Goal: Information Seeking & Learning: Learn about a topic

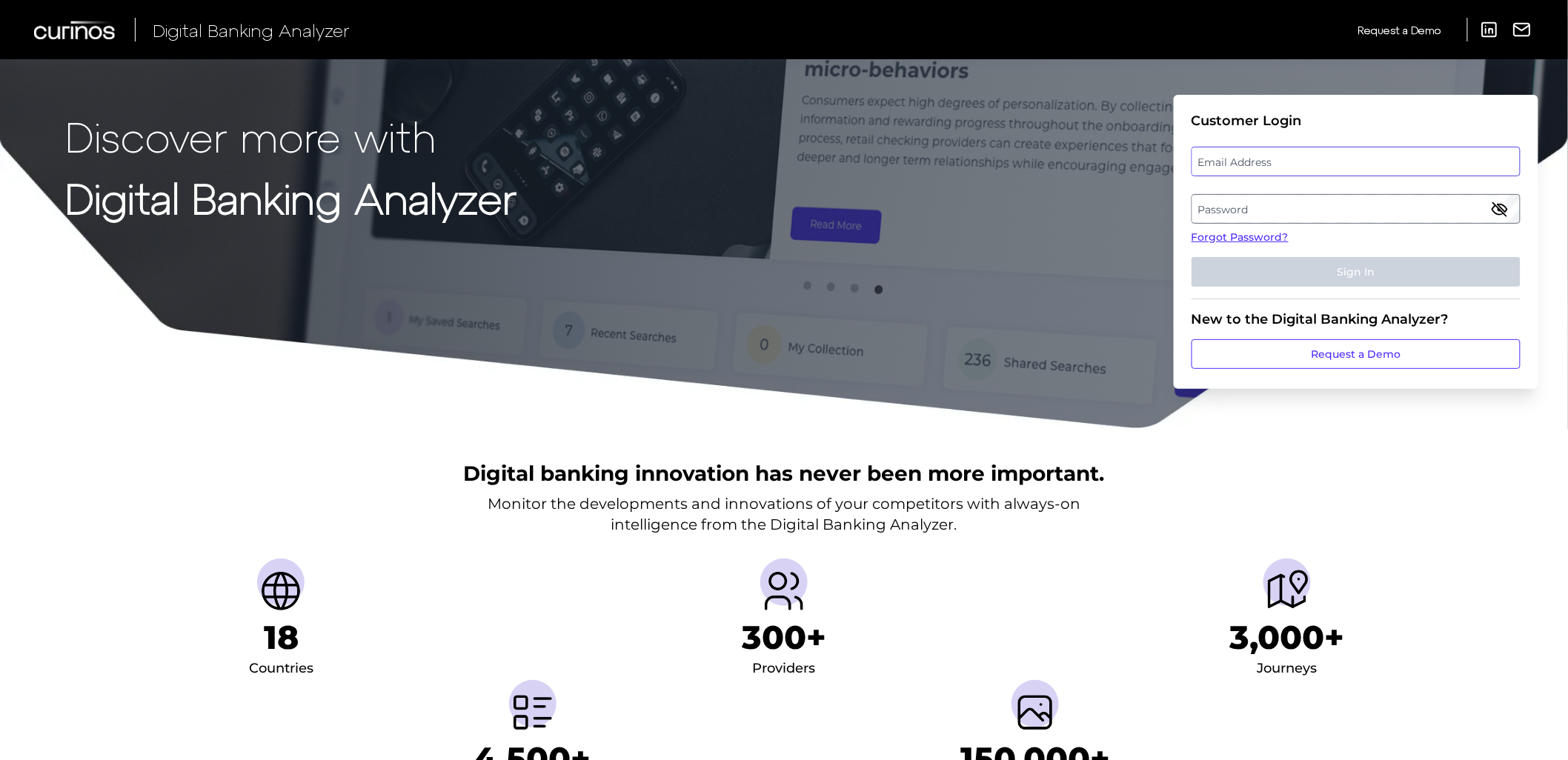
click at [1260, 176] on input "email" at bounding box center [1355, 162] width 329 height 30
type input "[PERSON_NAME][EMAIL_ADDRESS][PERSON_NAME][DOMAIN_NAME]"
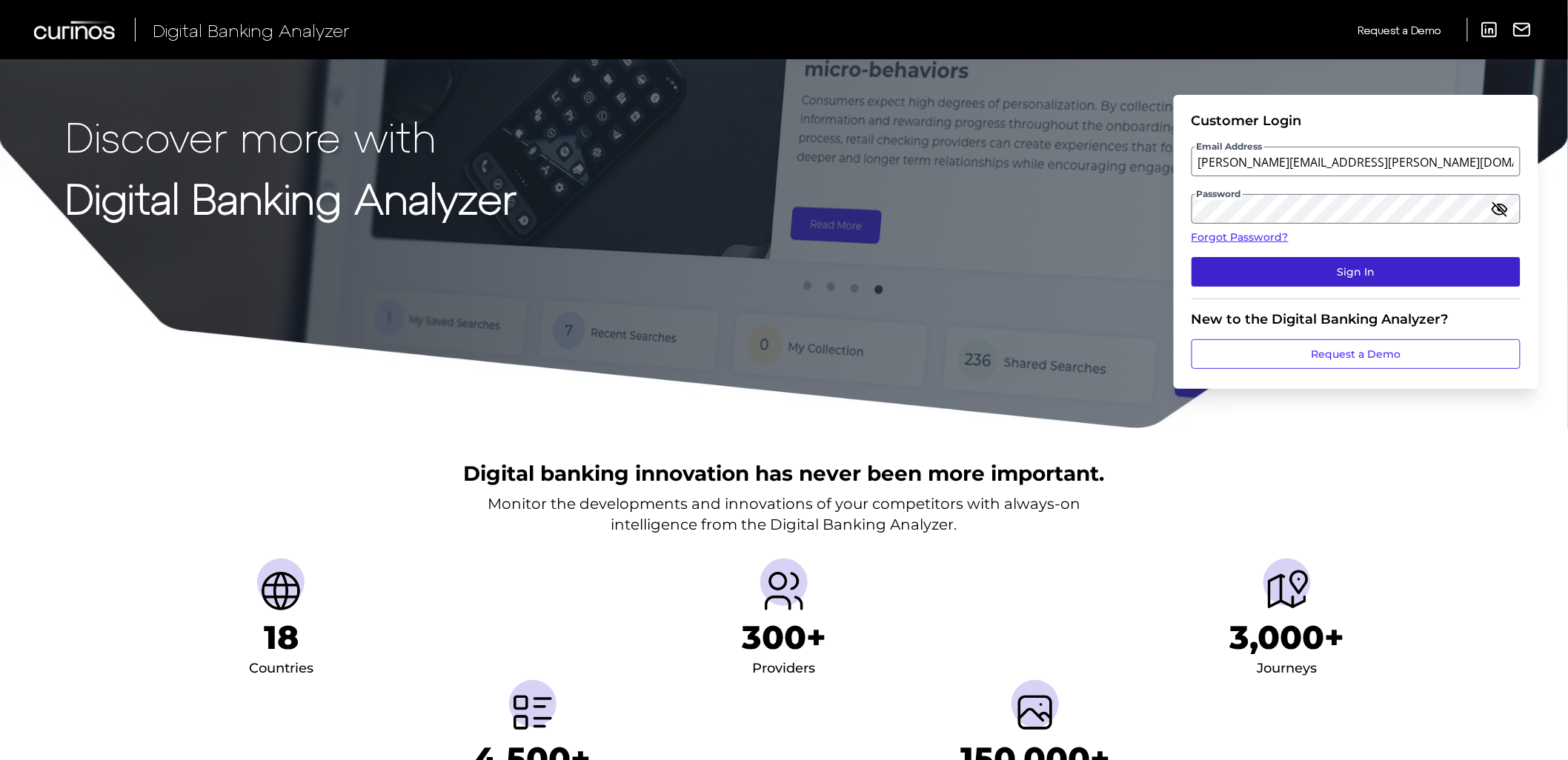
click at [1286, 278] on button "Sign In" at bounding box center [1355, 272] width 329 height 30
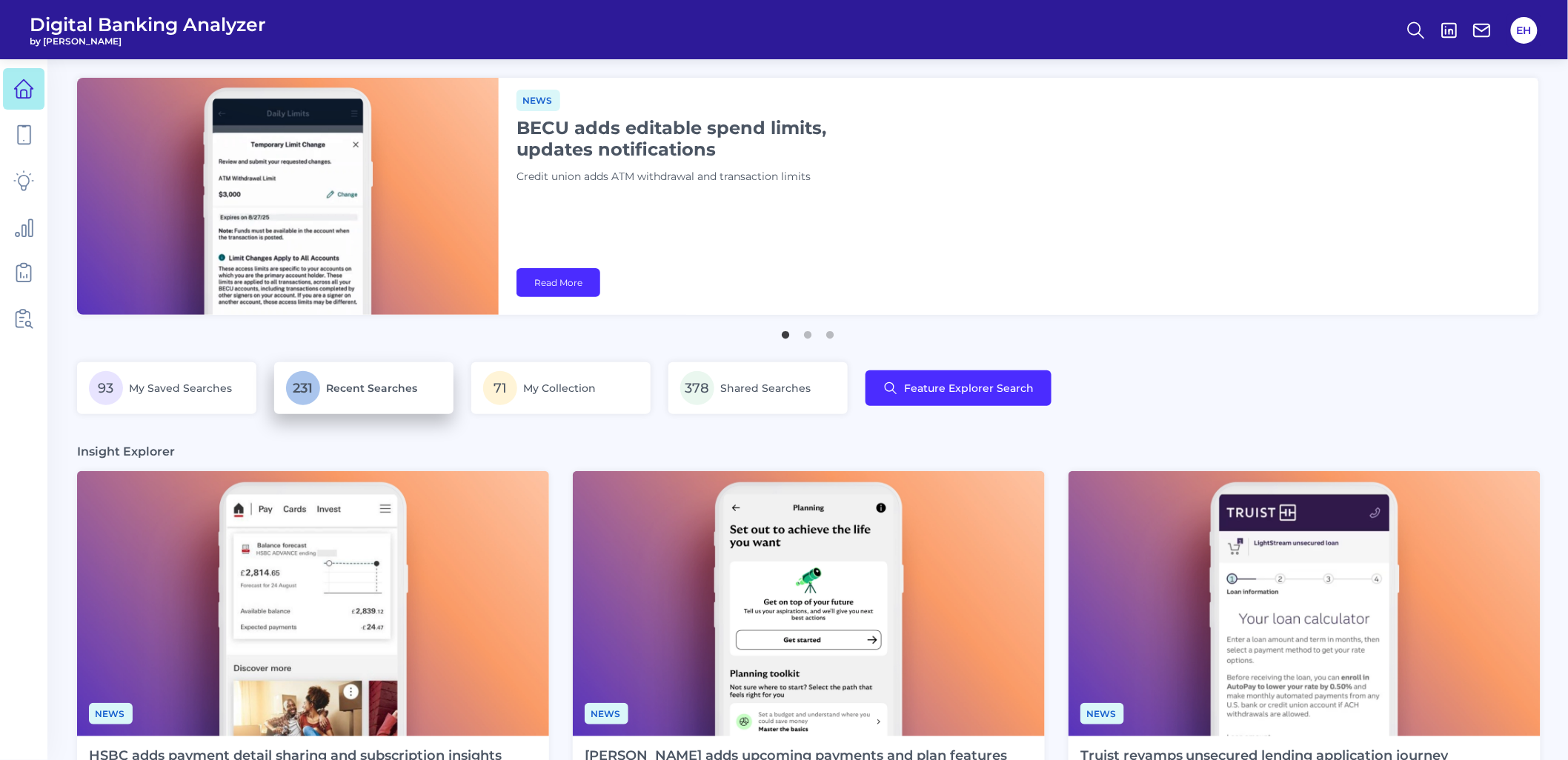
click at [343, 392] on span "Recent Searches" at bounding box center [372, 388] width 91 height 13
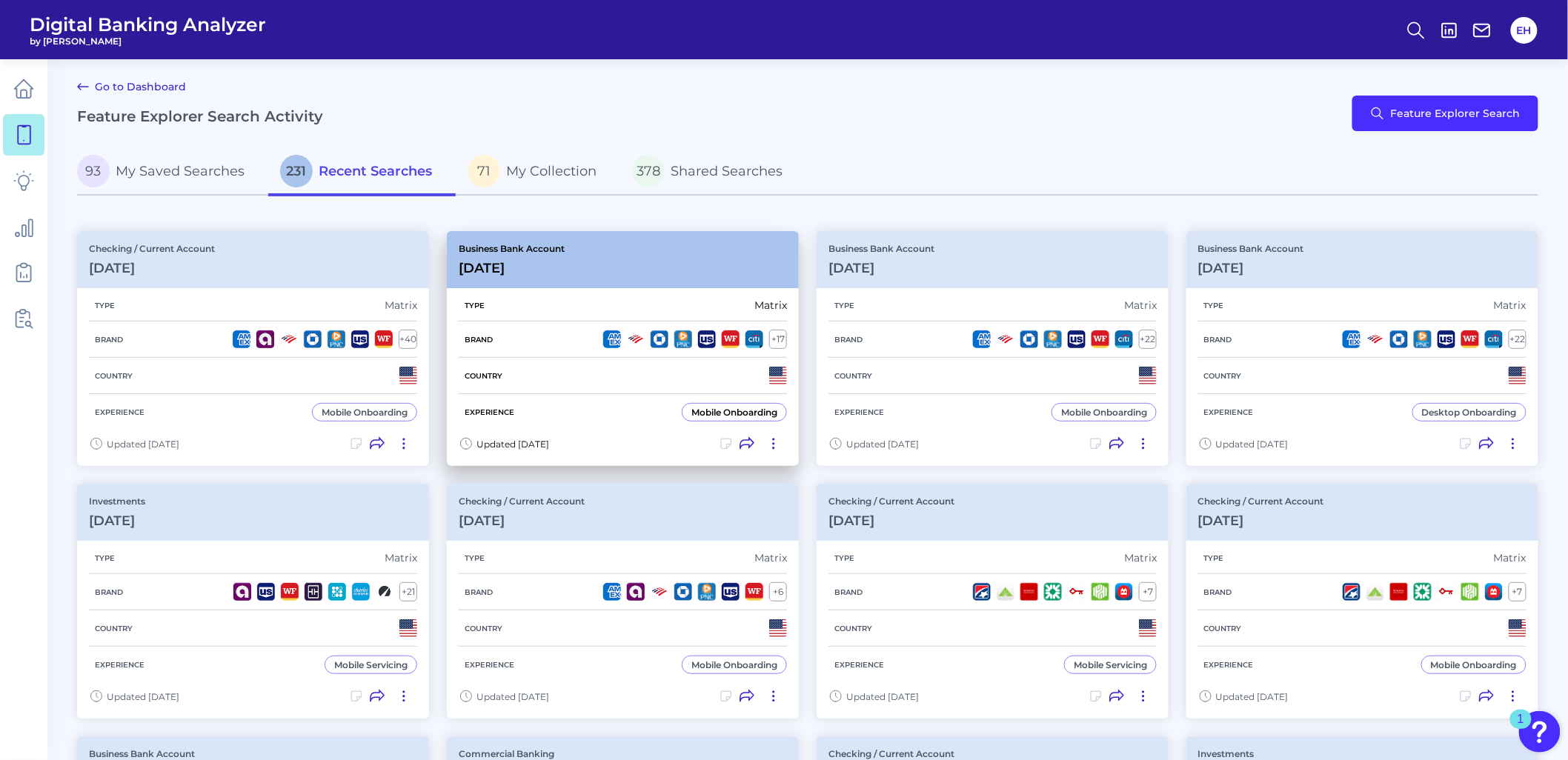
click at [702, 275] on div "Business Bank Account [DATE][FINANCIAL_ID]" at bounding box center [622, 259] width 352 height 57
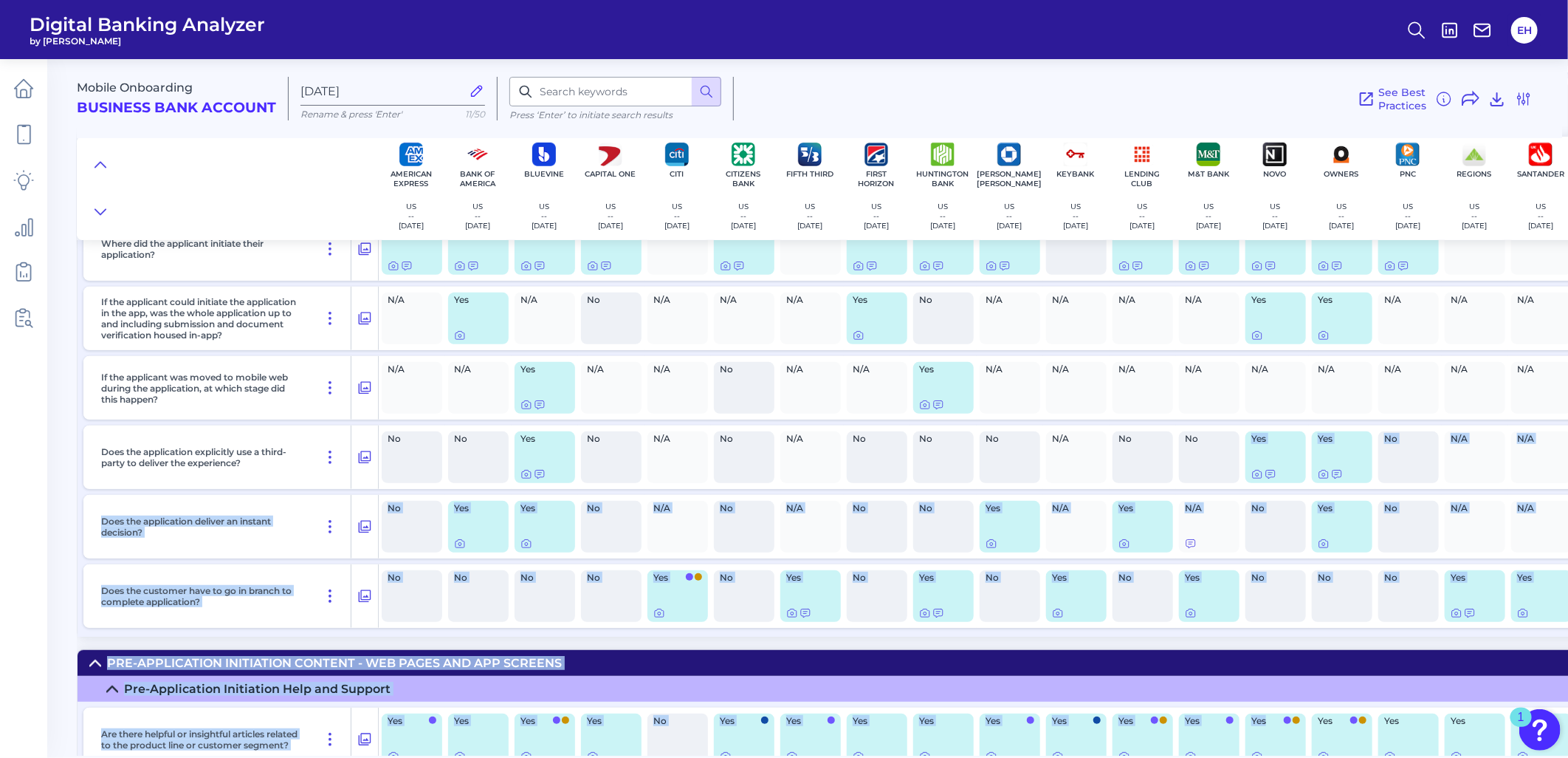
scroll to position [515, 0]
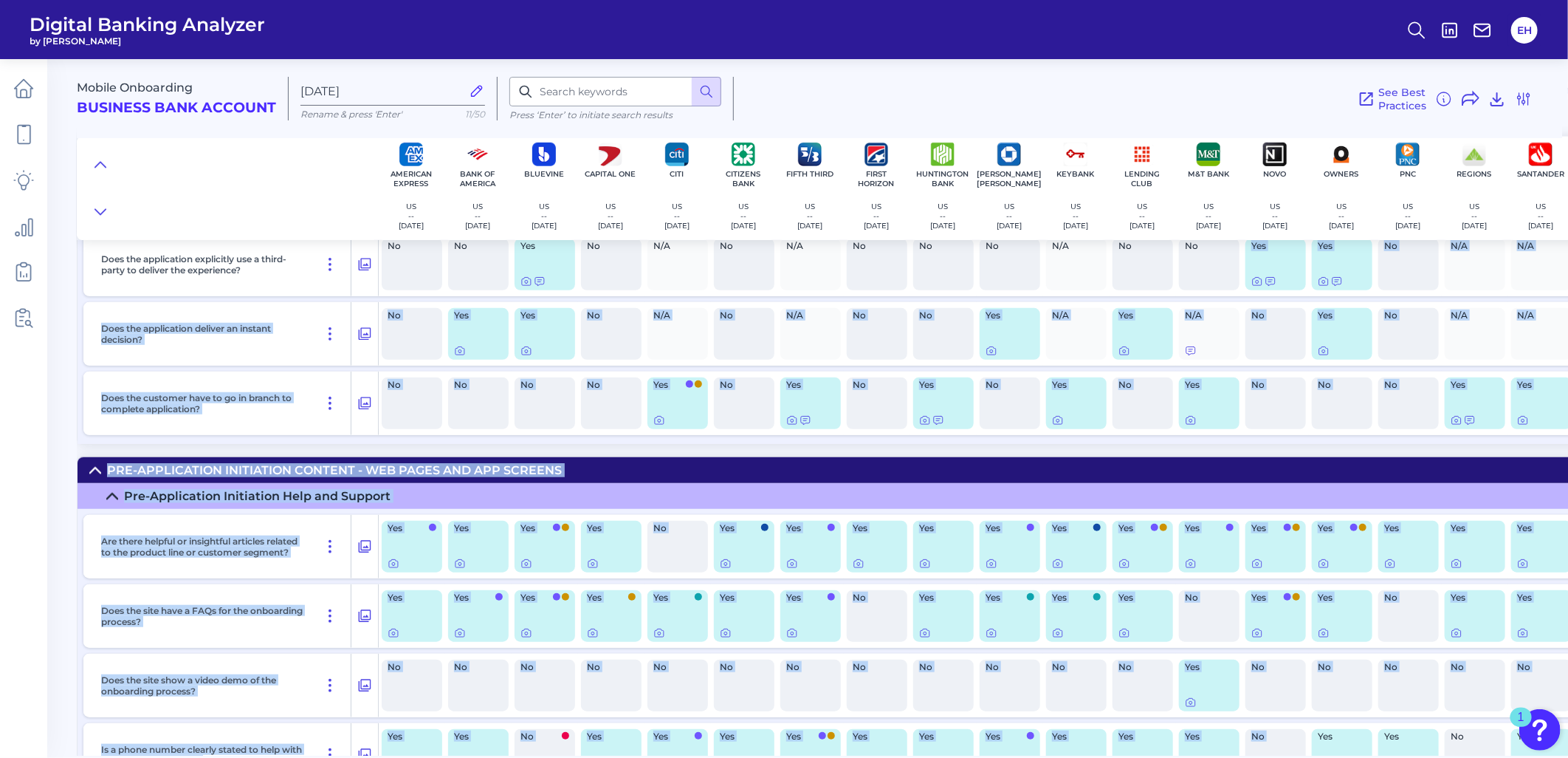
drag, startPoint x: 1221, startPoint y: 749, endPoint x: 1309, endPoint y: 754, distance: 88.1
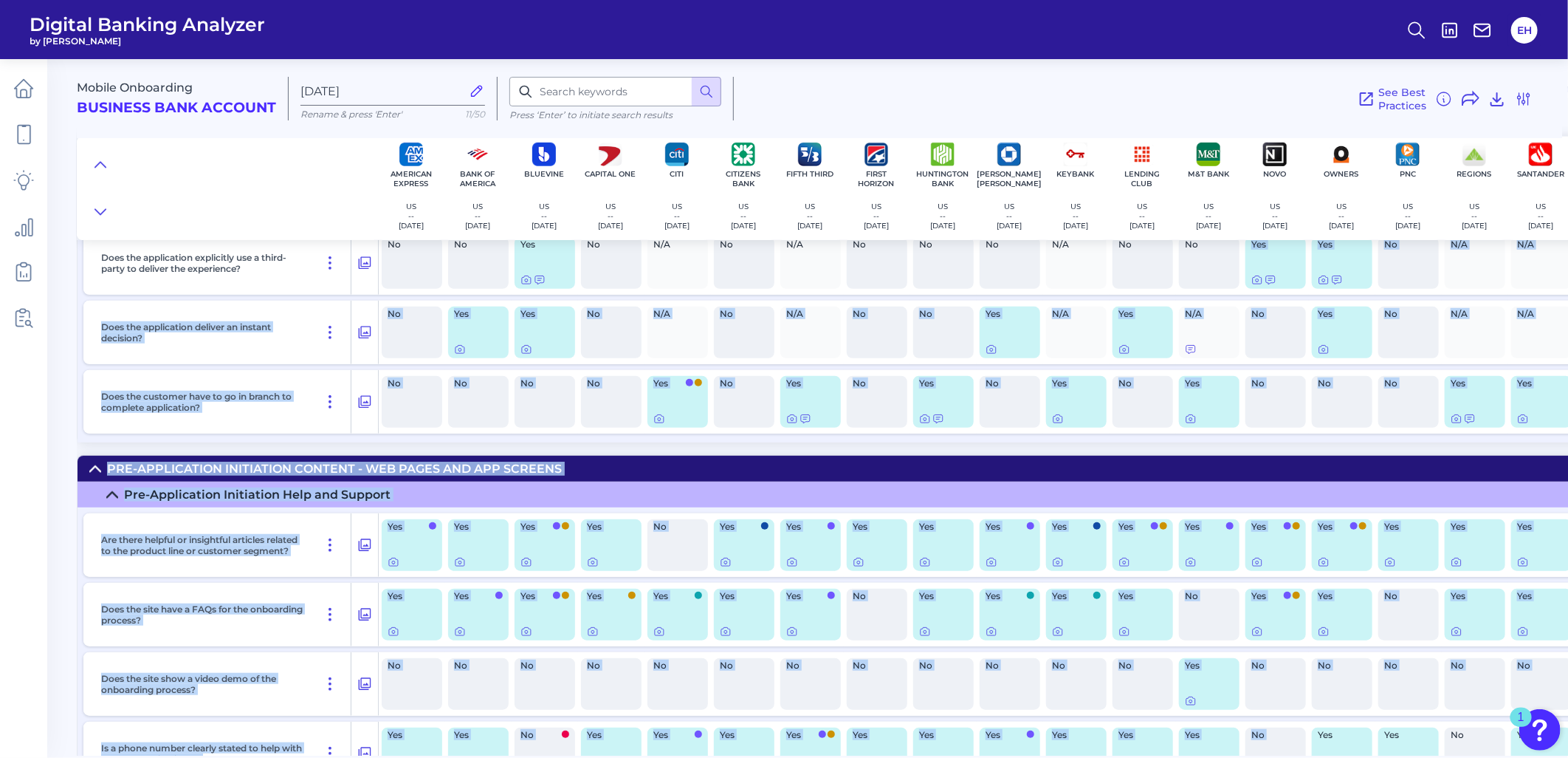
click at [1309, 754] on div "Mobile Onboarding Business Bank Account [DATE][FINANCIAL_ID] Rename & press 'En…" at bounding box center [823, 402] width 1492 height 707
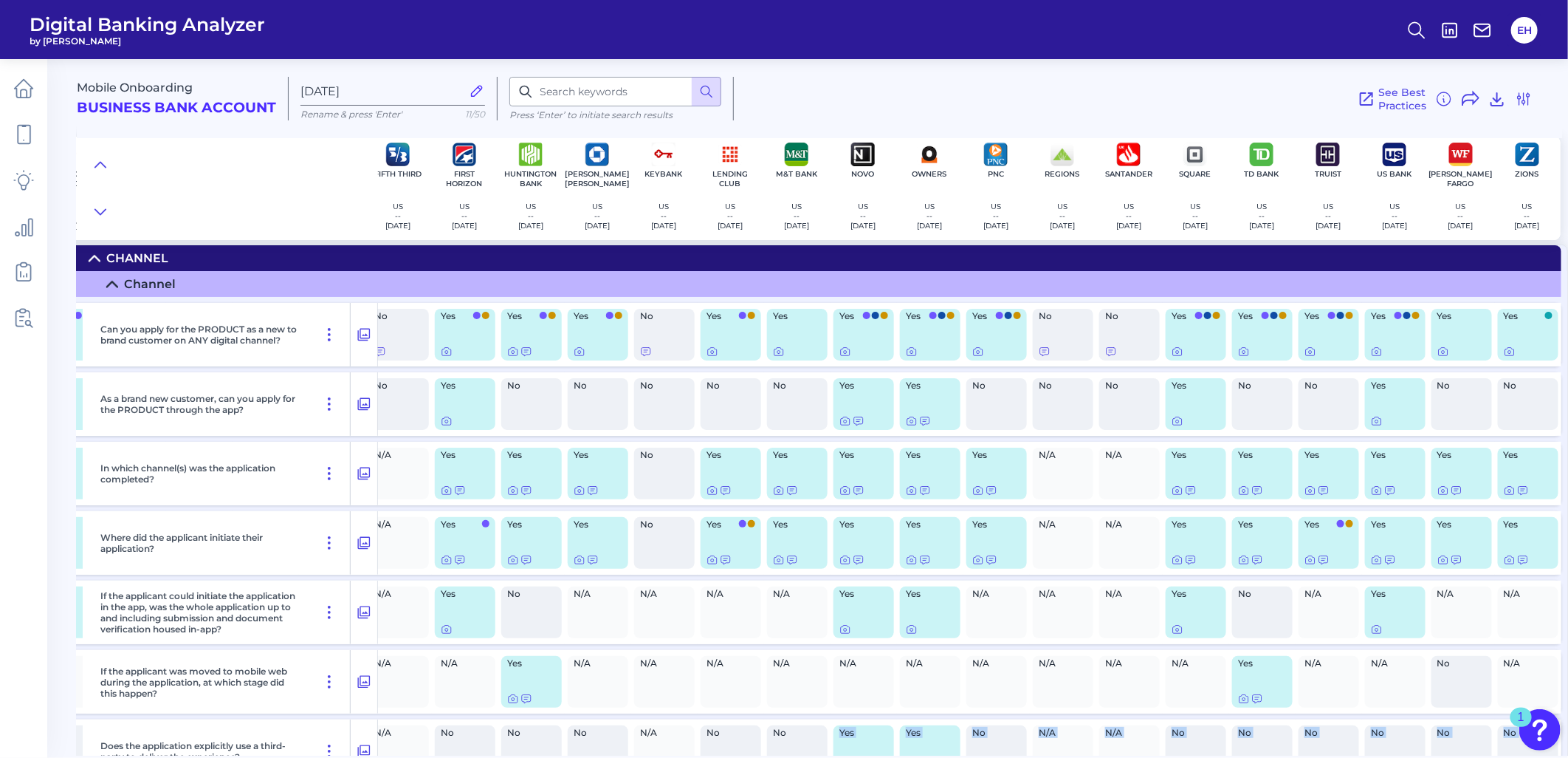
scroll to position [0, 417]
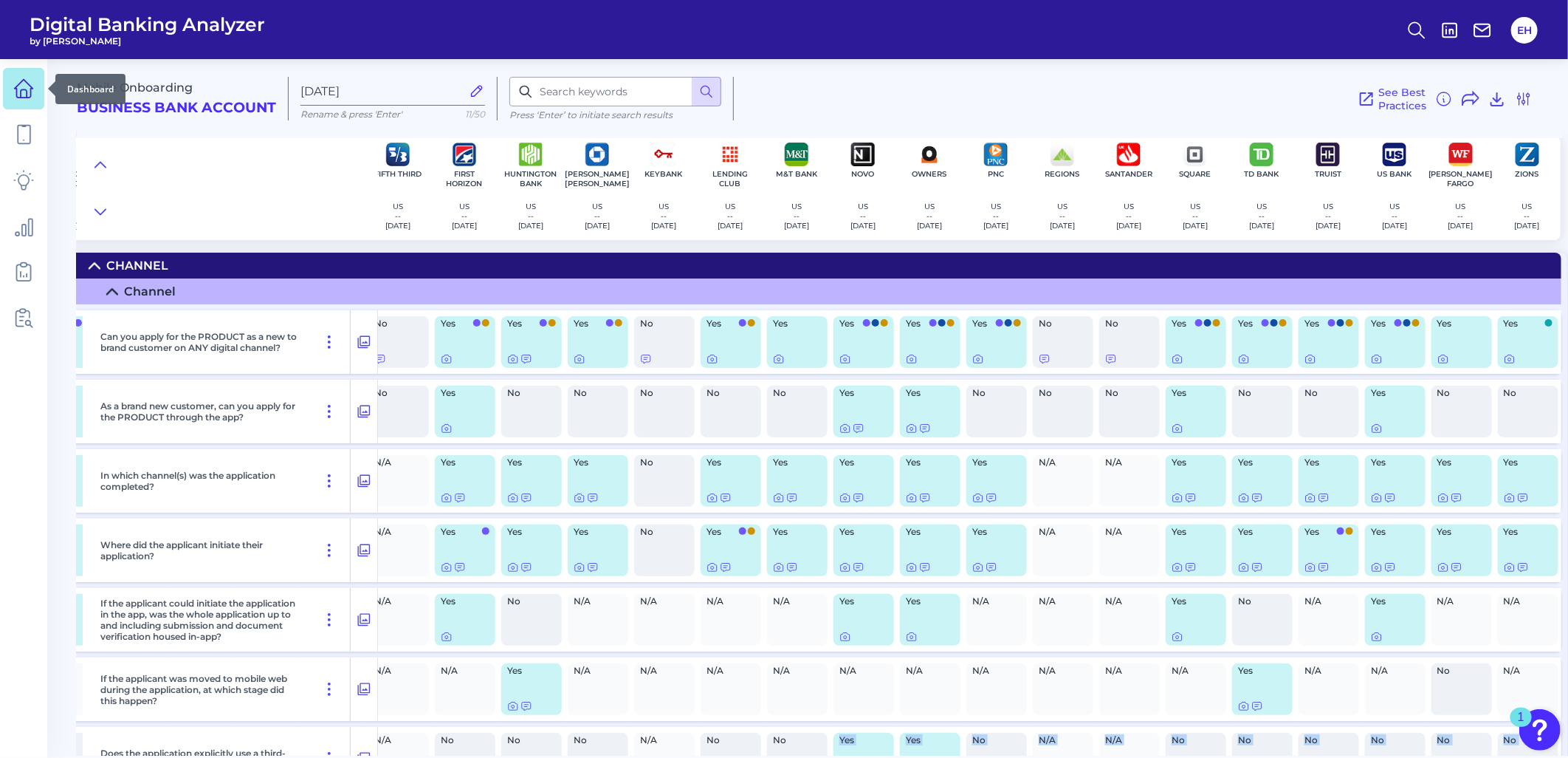
click at [38, 93] on link at bounding box center [23, 88] width 41 height 41
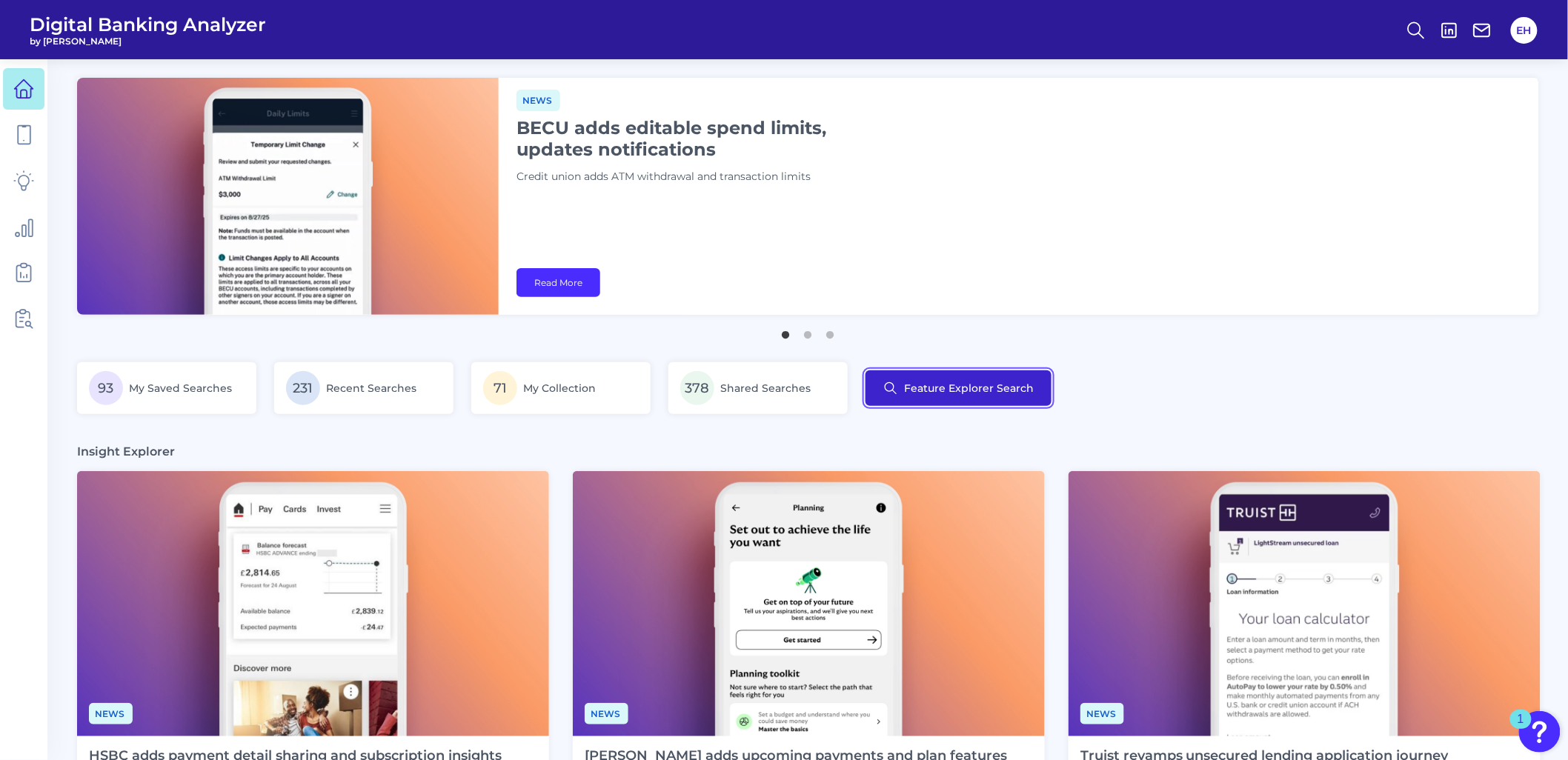
click at [969, 382] on button "Feature Explorer Search" at bounding box center [958, 389] width 186 height 36
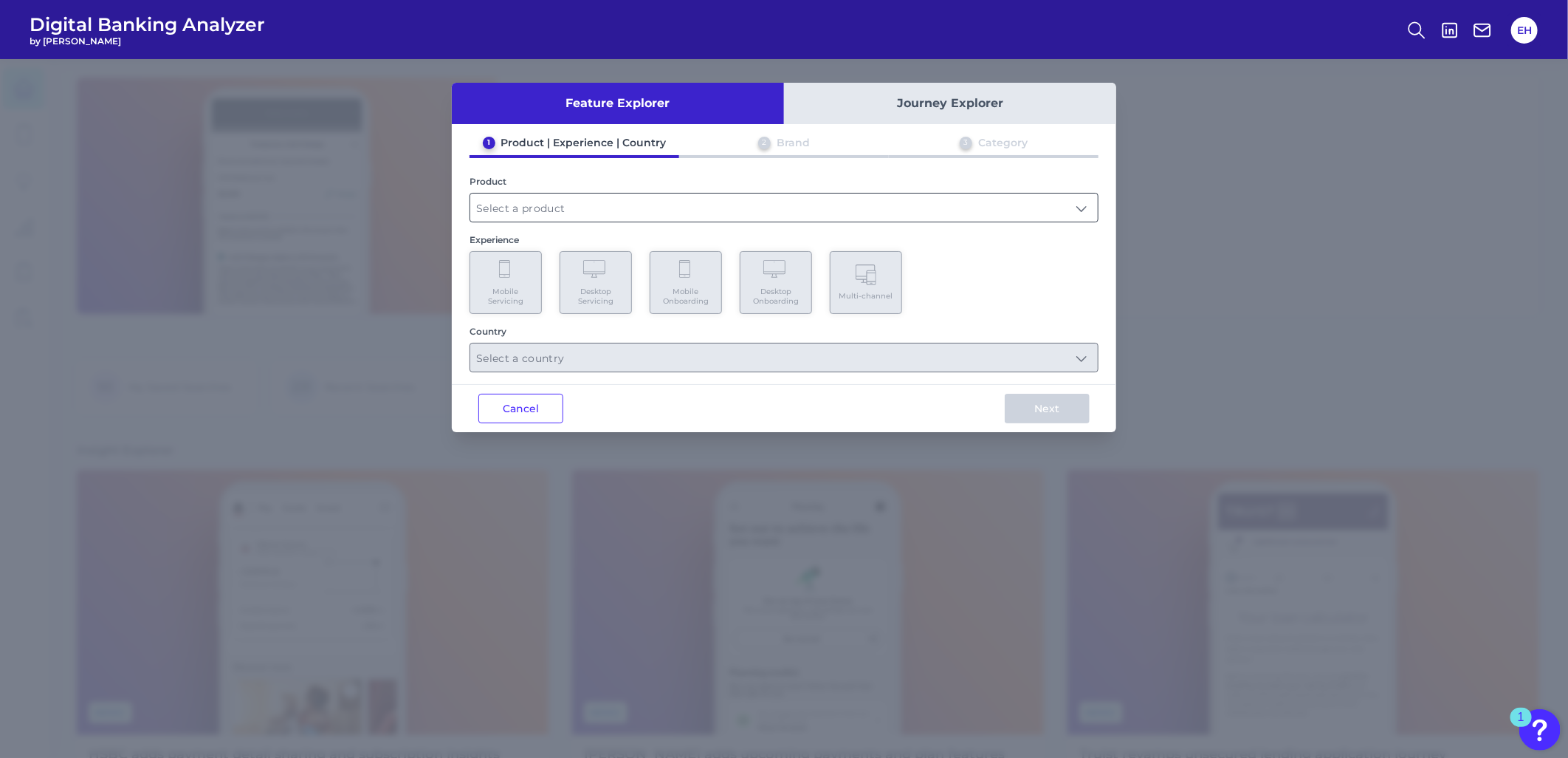
click at [546, 199] on input "text" at bounding box center [784, 208] width 628 height 28
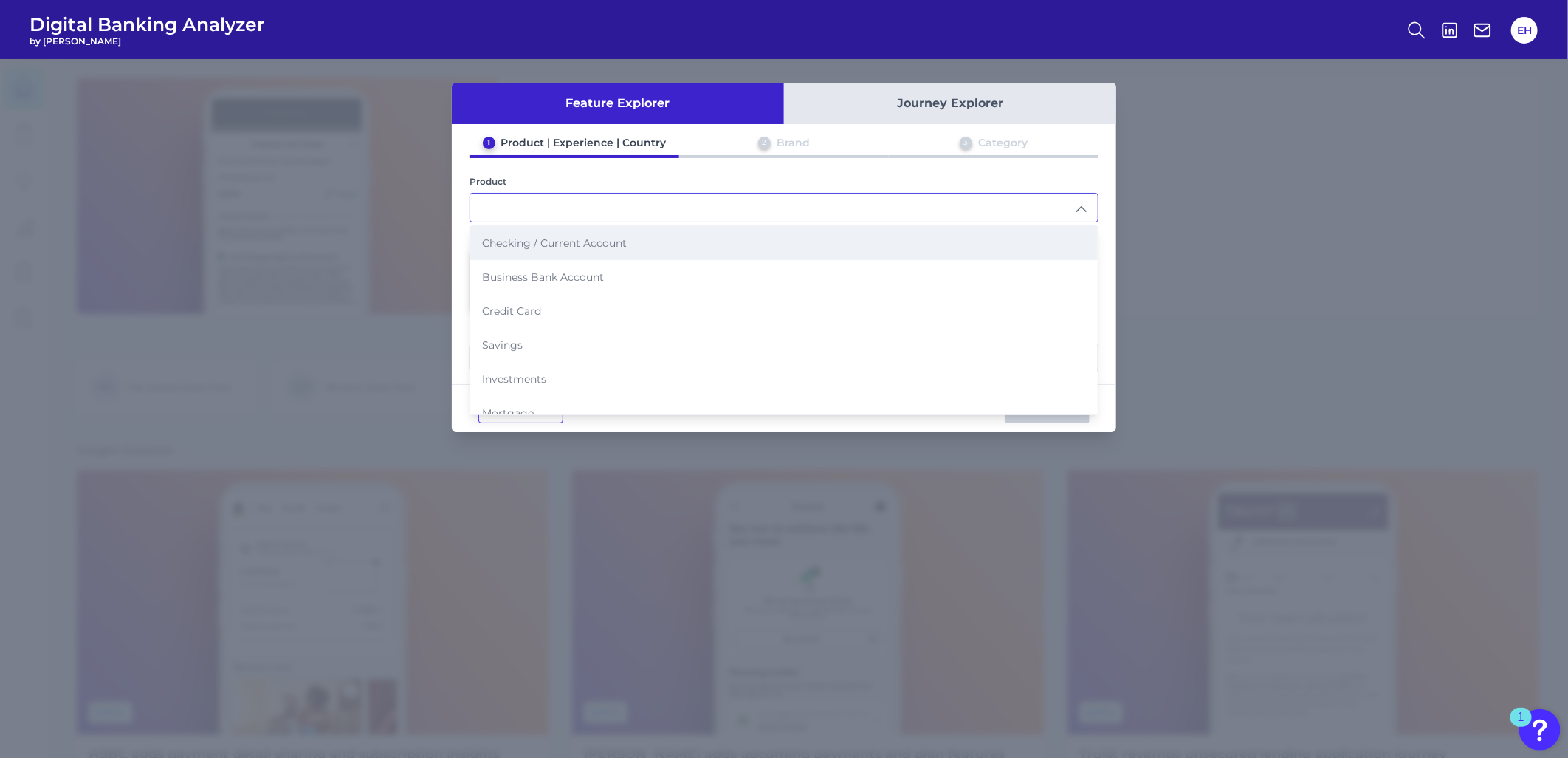
click at [558, 239] on span "Checking / Current Account" at bounding box center [555, 243] width 145 height 13
type input "Checking / Current Account"
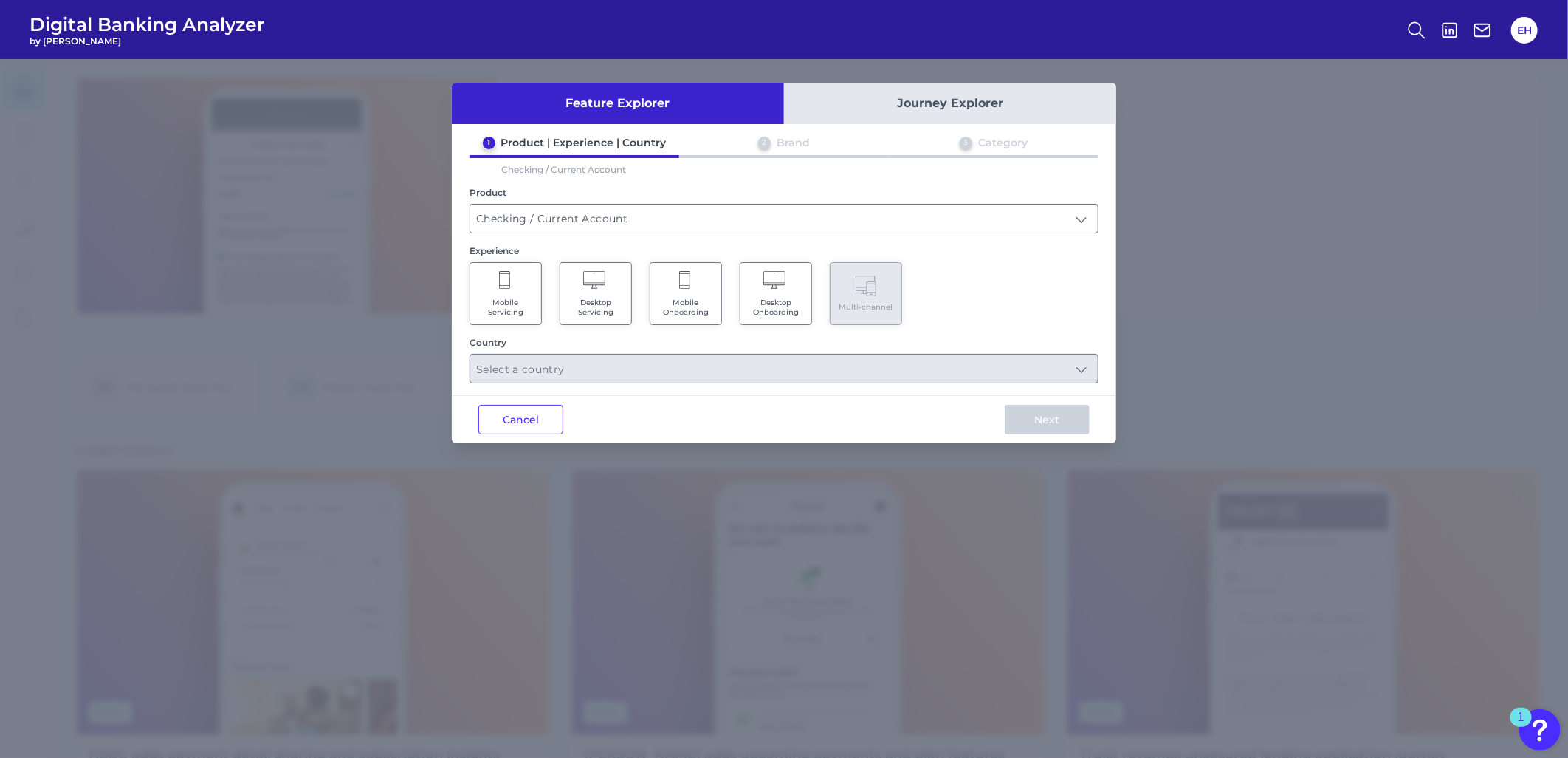
click at [699, 303] on span "Mobile Onboarding" at bounding box center [686, 307] width 56 height 19
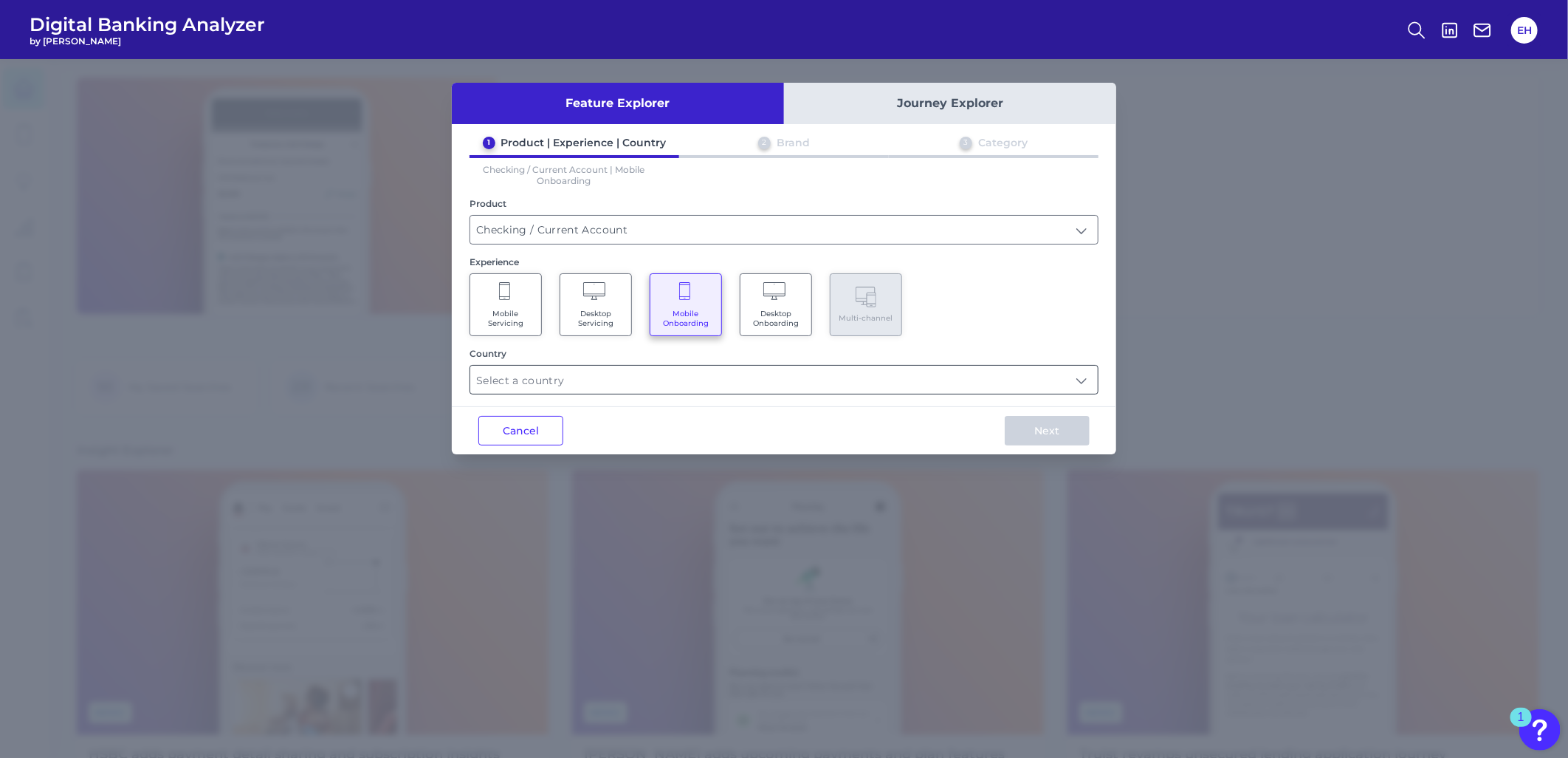
click at [643, 375] on input "text" at bounding box center [784, 380] width 628 height 28
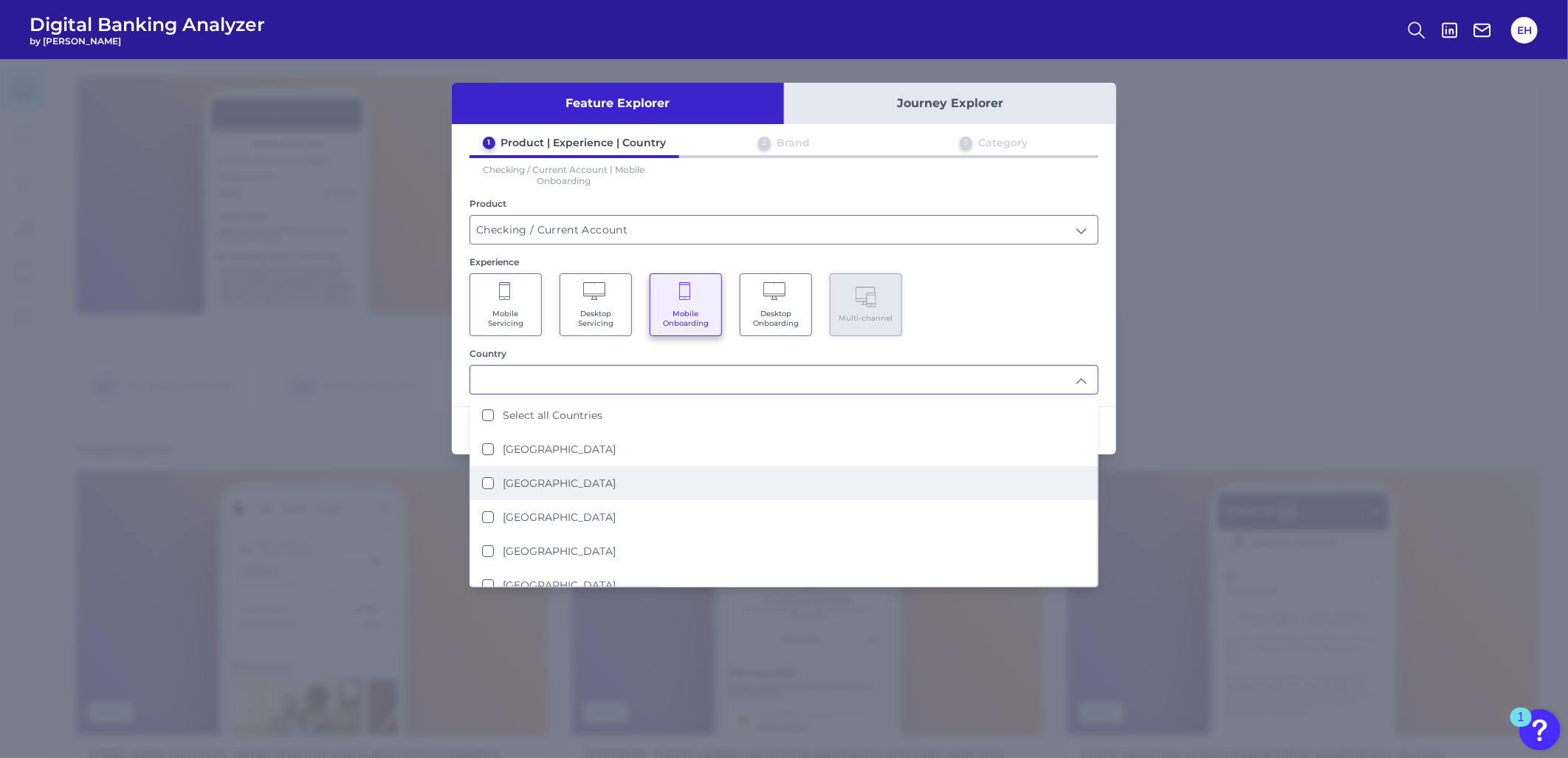
click at [641, 473] on li "[GEOGRAPHIC_DATA]" at bounding box center [784, 483] width 628 height 34
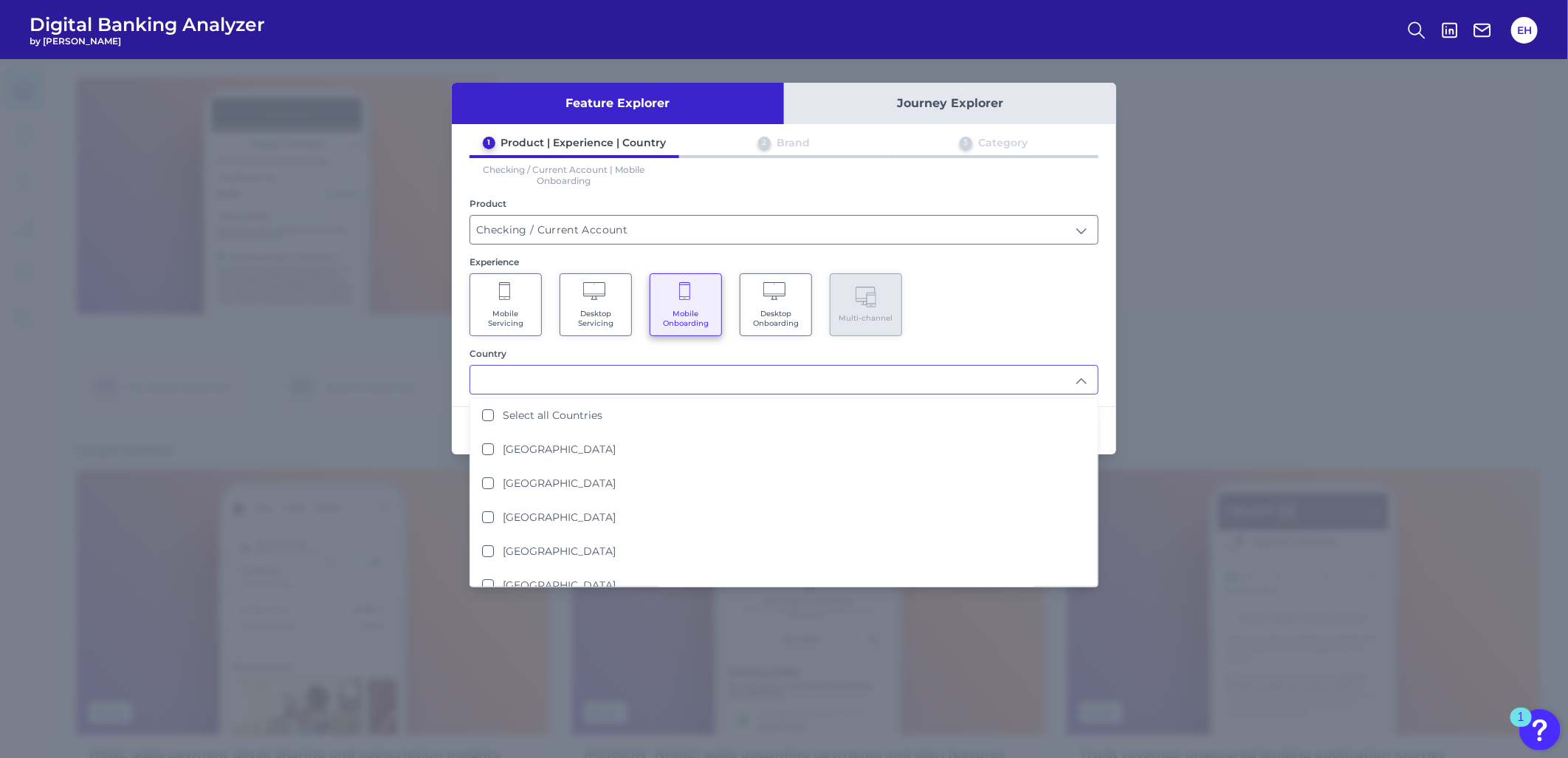
type input "[GEOGRAPHIC_DATA]"
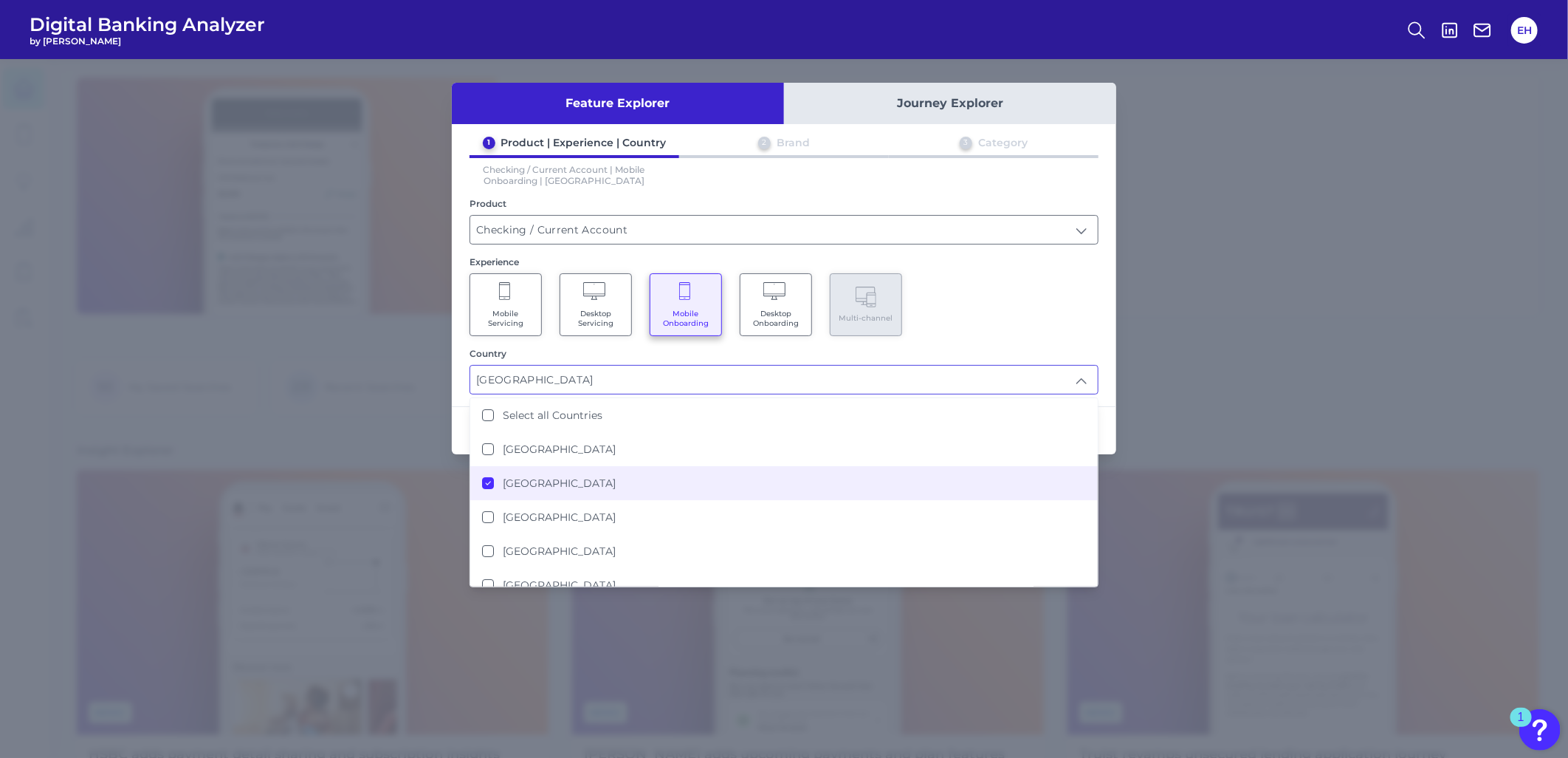
click at [1055, 318] on div "Mobile Servicing Desktop Servicing Mobile Onboarding Desktop Onboarding Multi-c…" at bounding box center [784, 304] width 629 height 63
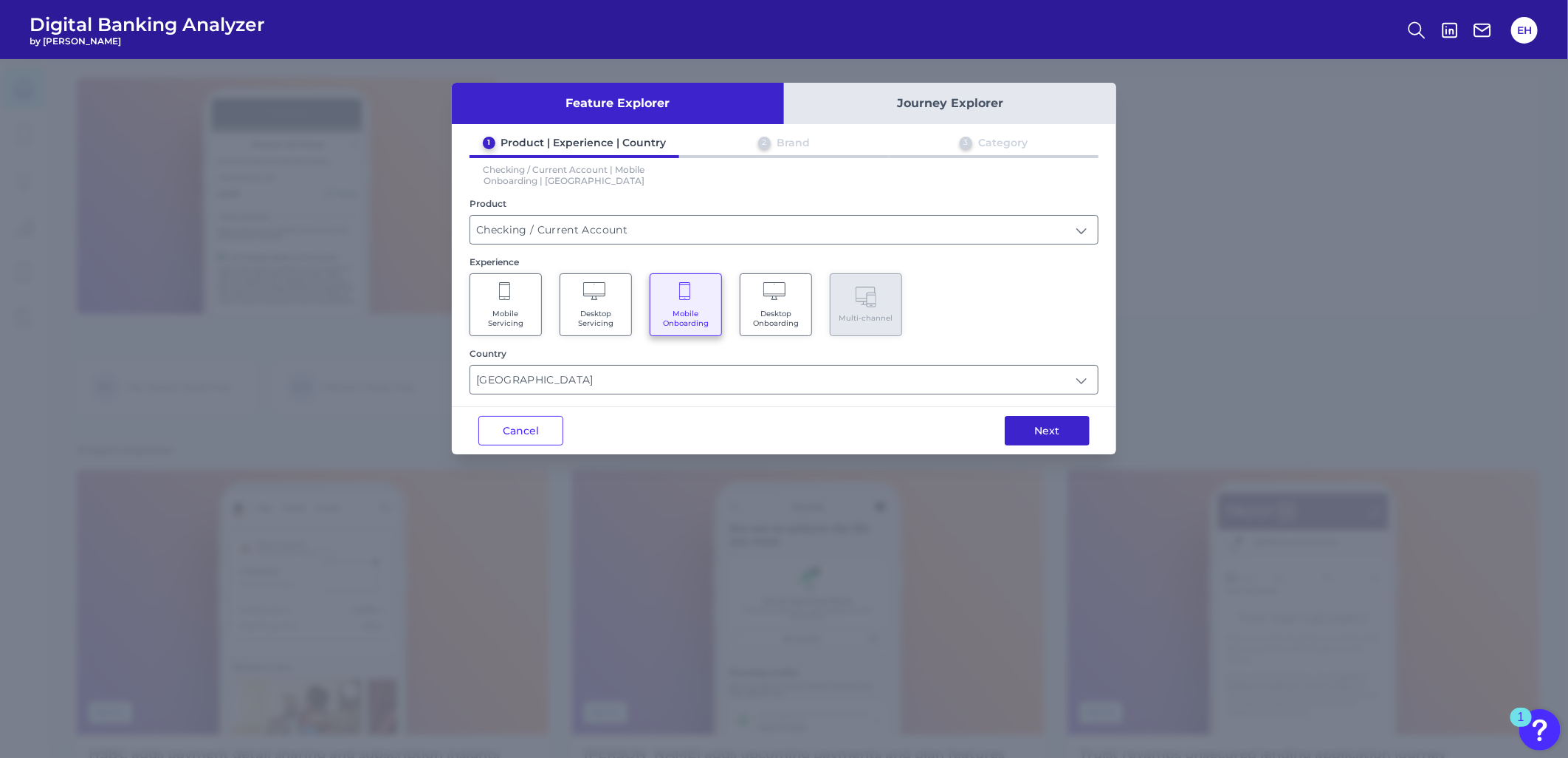
click at [1059, 423] on button "Next" at bounding box center [1047, 430] width 85 height 30
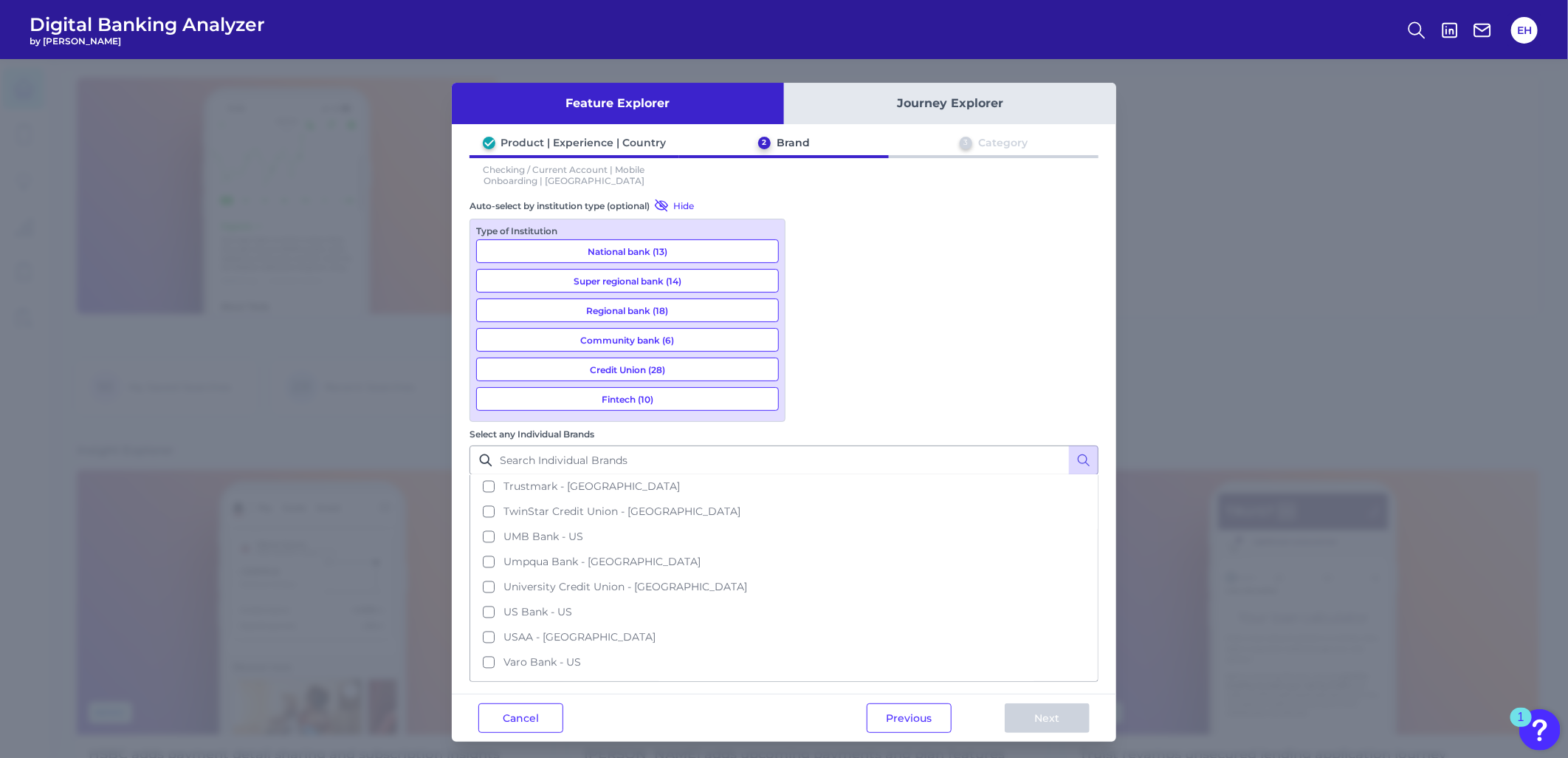
scroll to position [1985, 0]
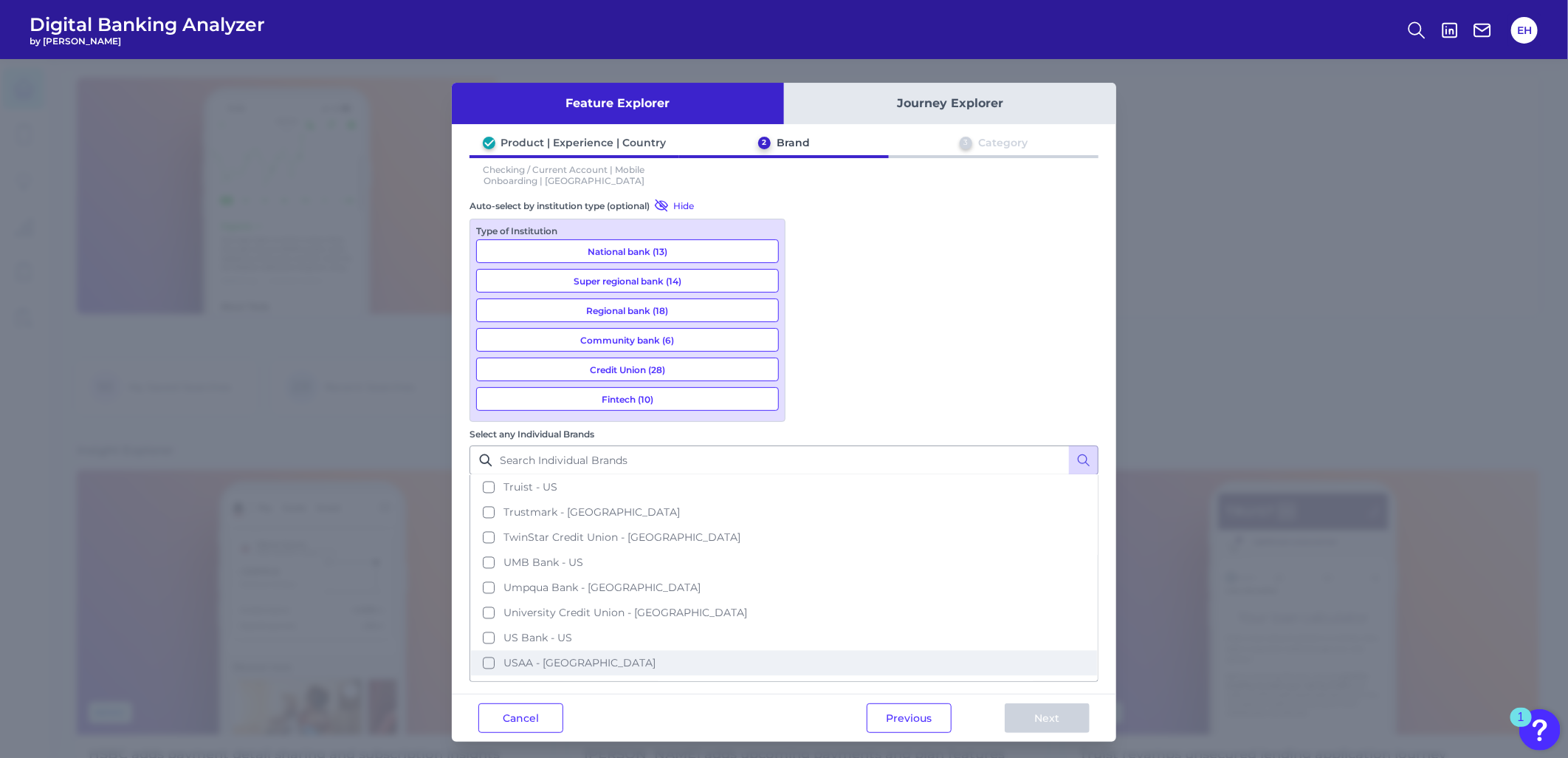
click at [656, 657] on span "USAA - [GEOGRAPHIC_DATA]" at bounding box center [579, 663] width 152 height 13
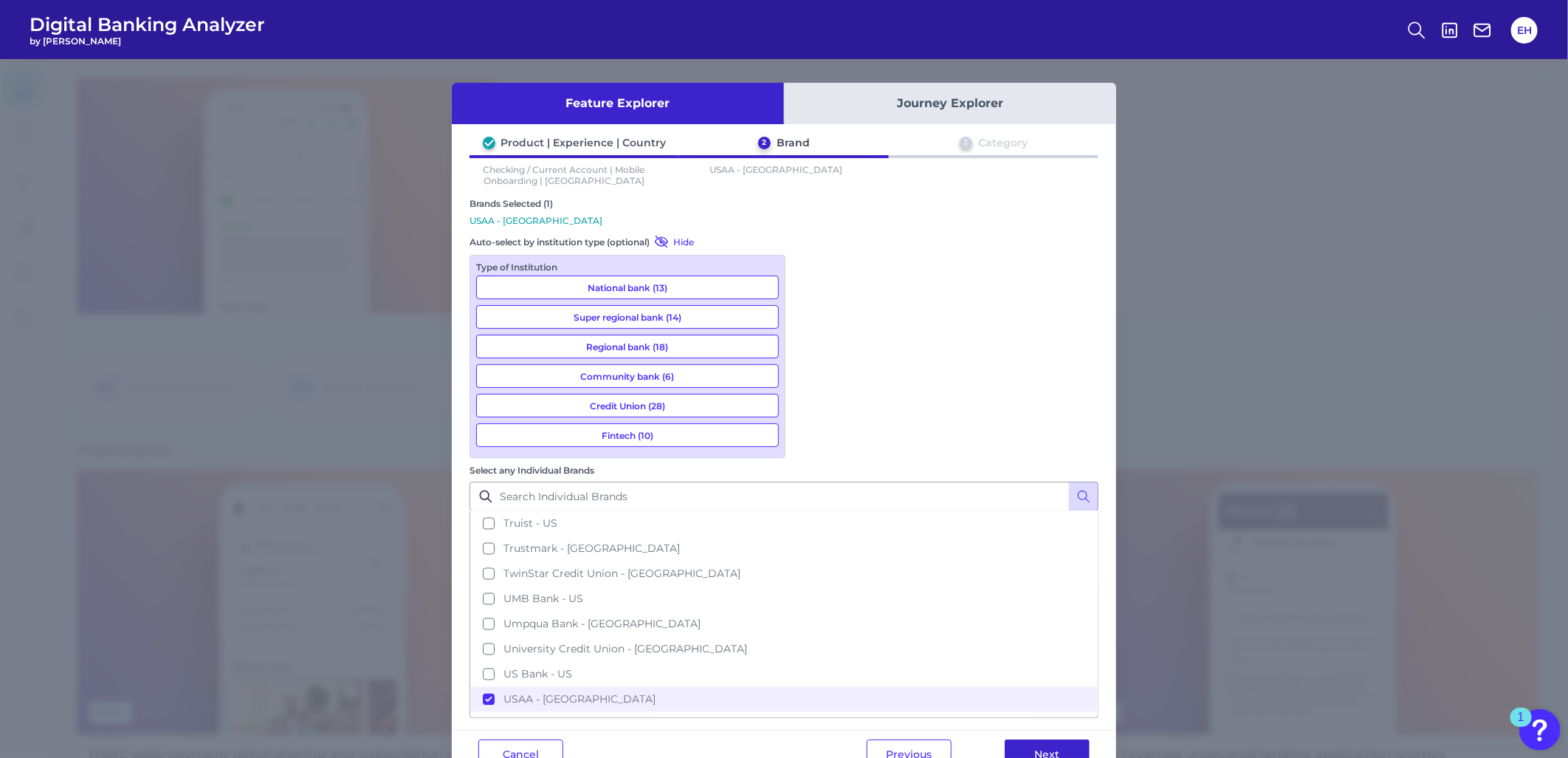
click at [1059, 739] on button "Next" at bounding box center [1047, 754] width 85 height 30
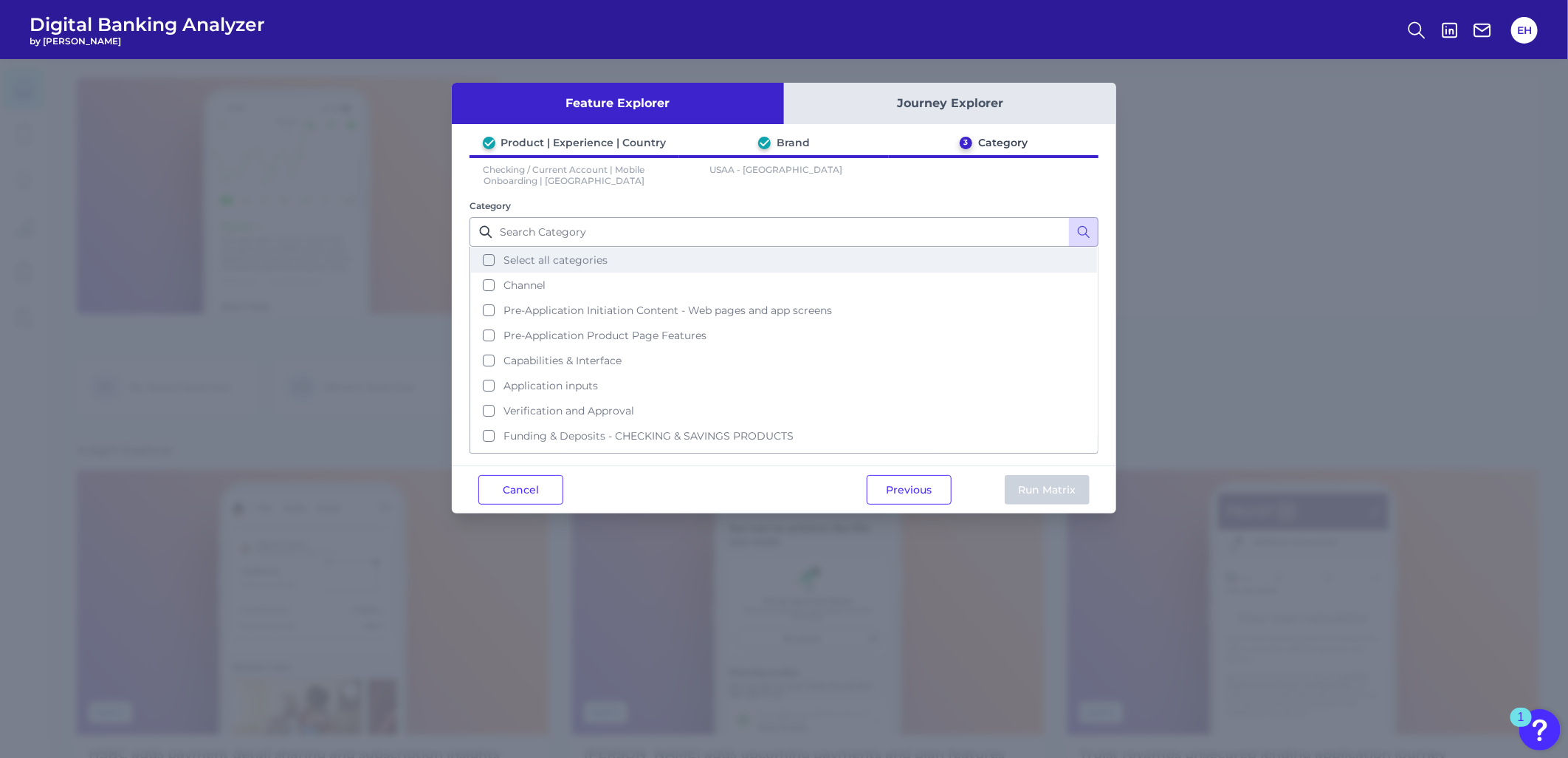
click at [632, 259] on button "Select all categories" at bounding box center [784, 260] width 626 height 25
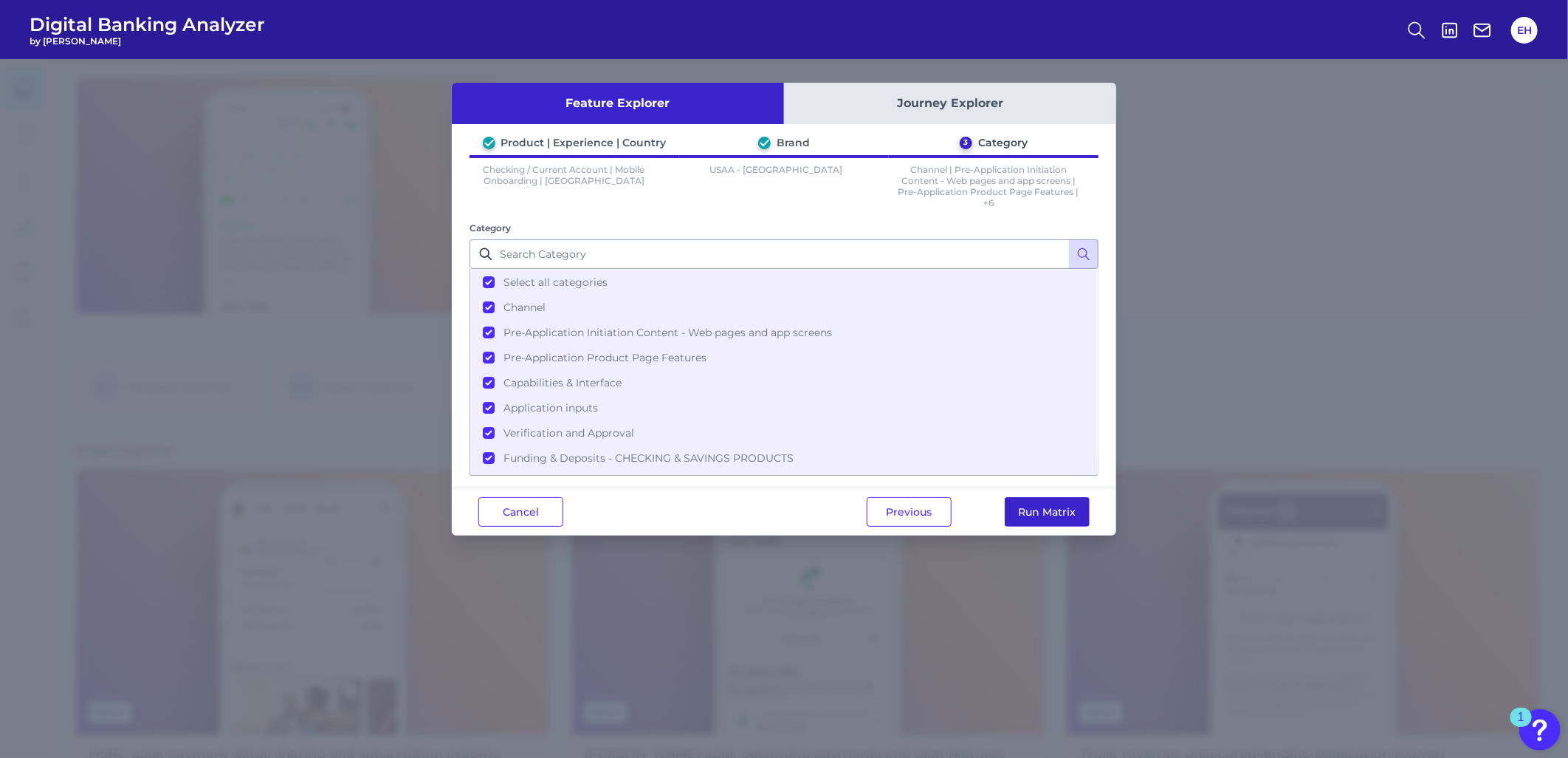
click at [1066, 508] on button "Run Matrix" at bounding box center [1047, 512] width 85 height 30
